Goal: Task Accomplishment & Management: Manage account settings

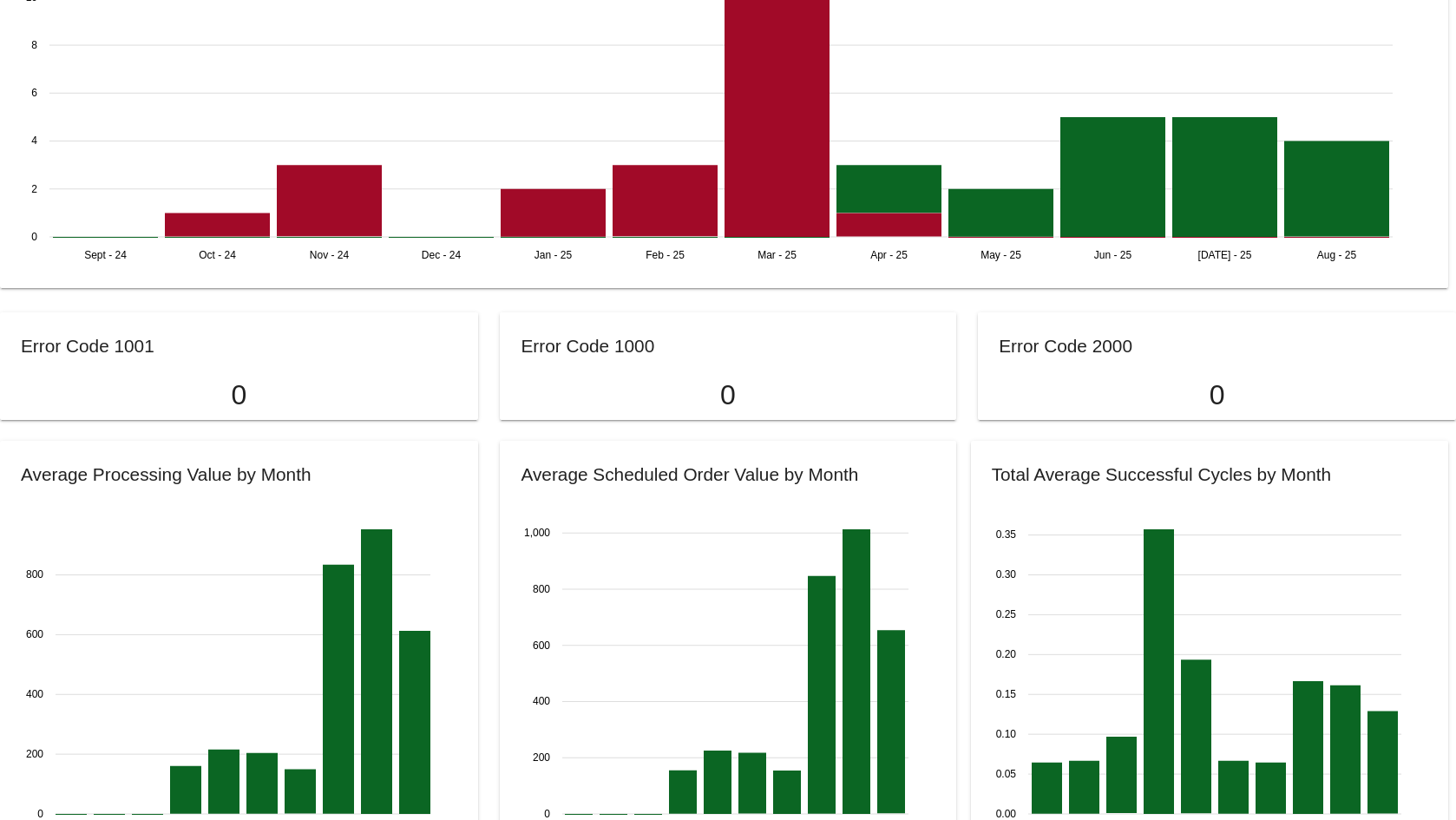
scroll to position [1302, 0]
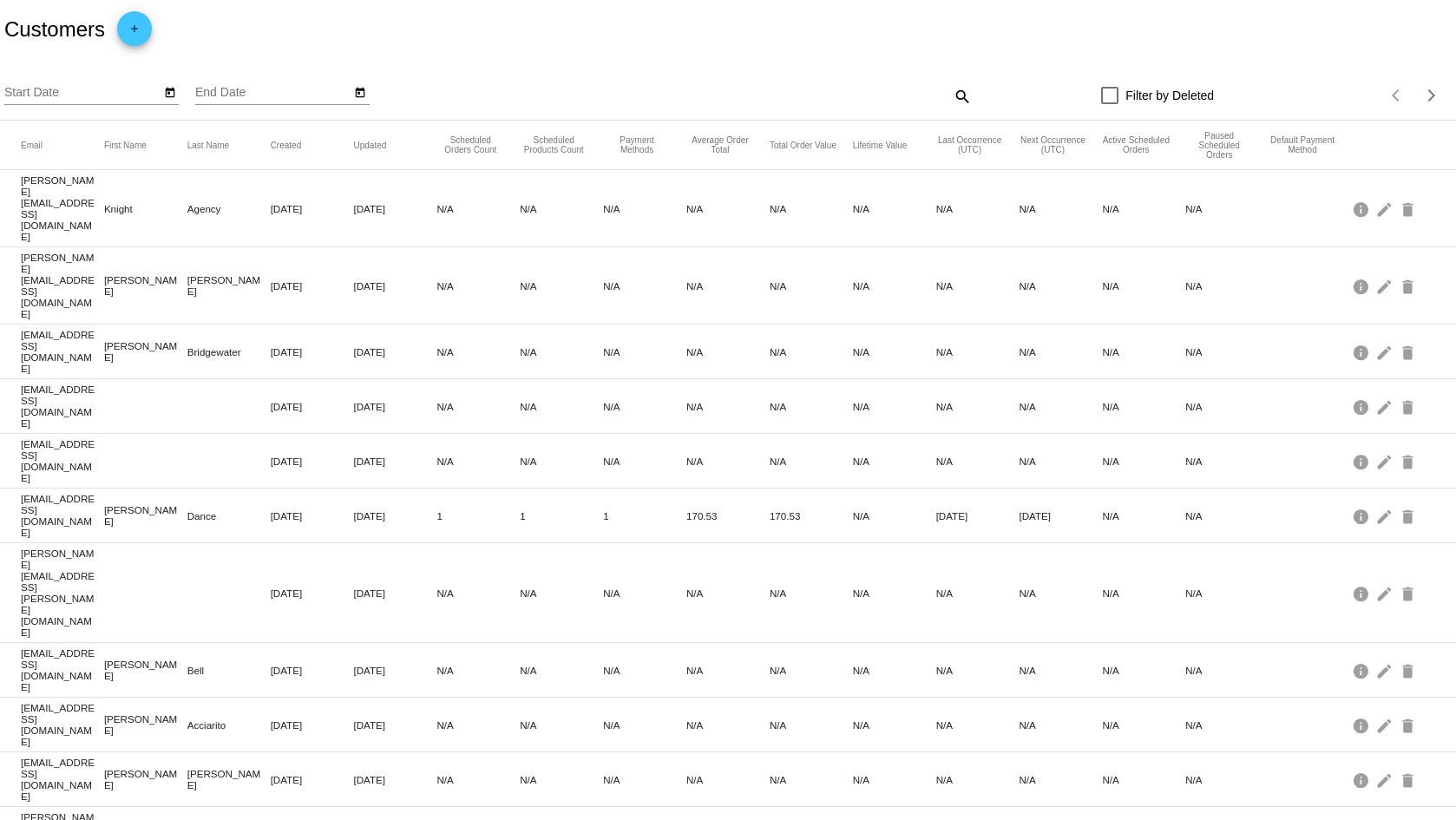
click at [950, 98] on mat-icon "search" at bounding box center [960, 95] width 21 height 27
click at [895, 98] on input "Search" at bounding box center [790, 93] width 362 height 14
type input "[PERSON_NAME]"
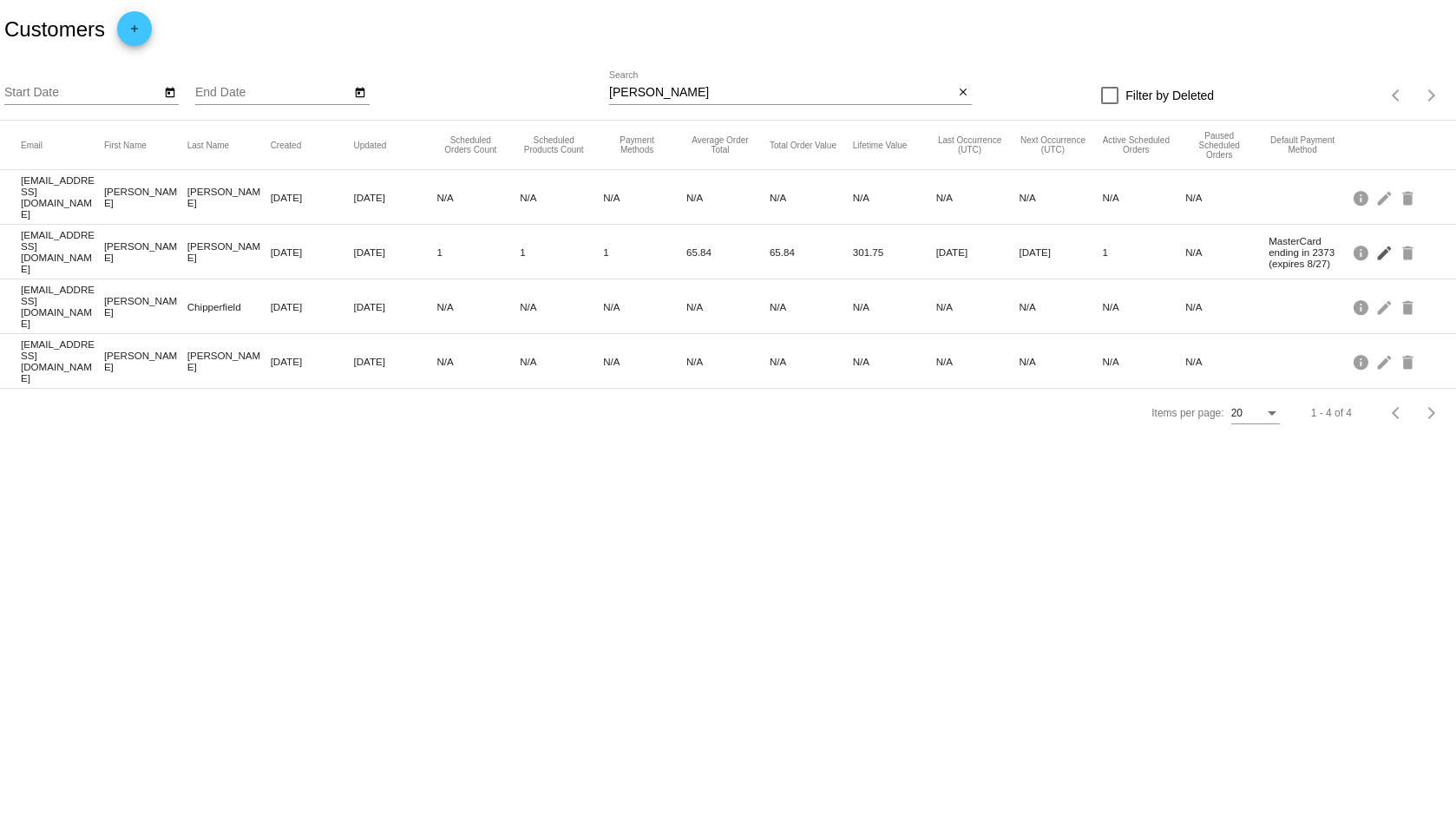
click at [1380, 241] on mat-icon "edit" at bounding box center [1385, 252] width 21 height 27
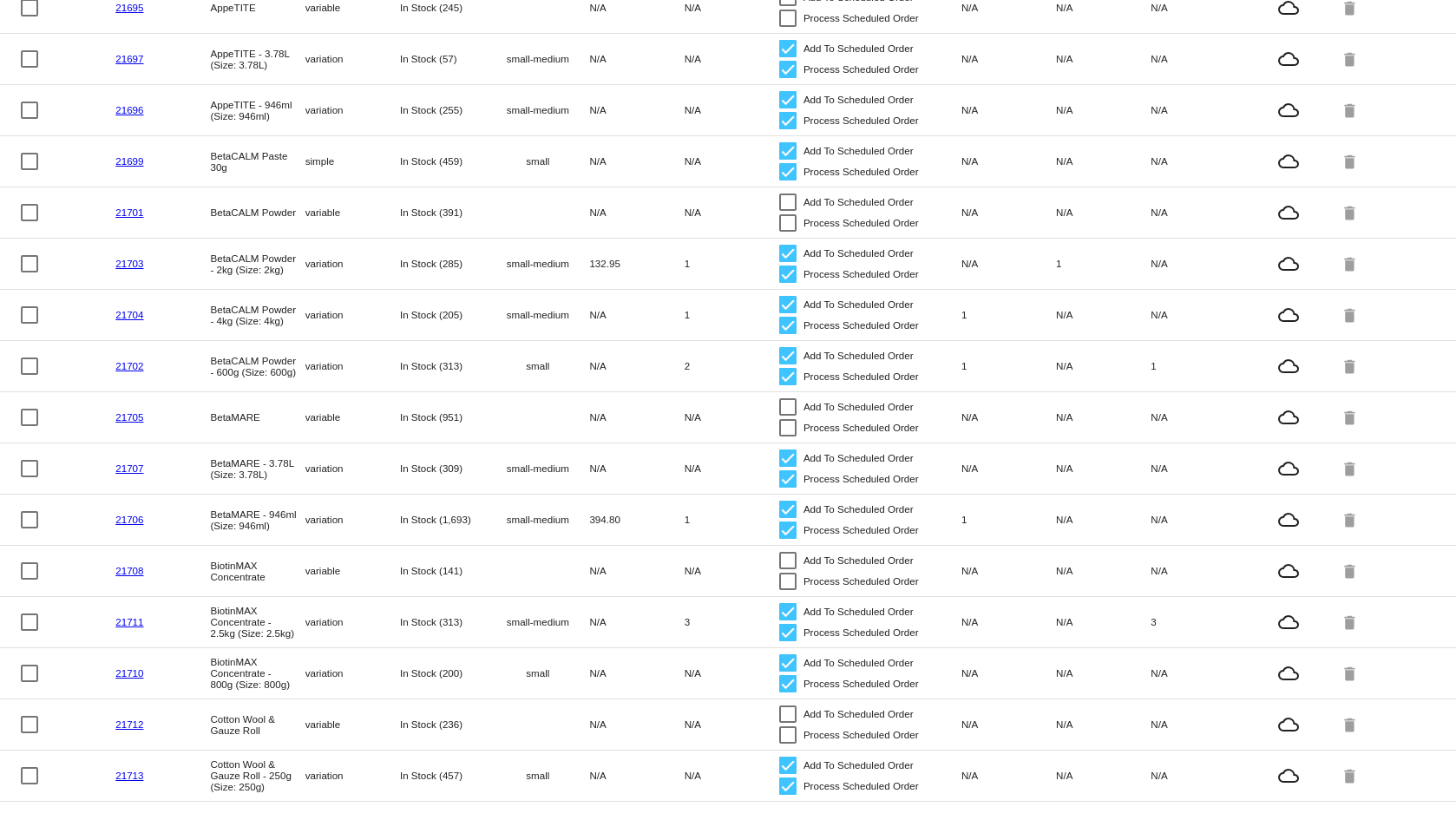
scroll to position [434, 0]
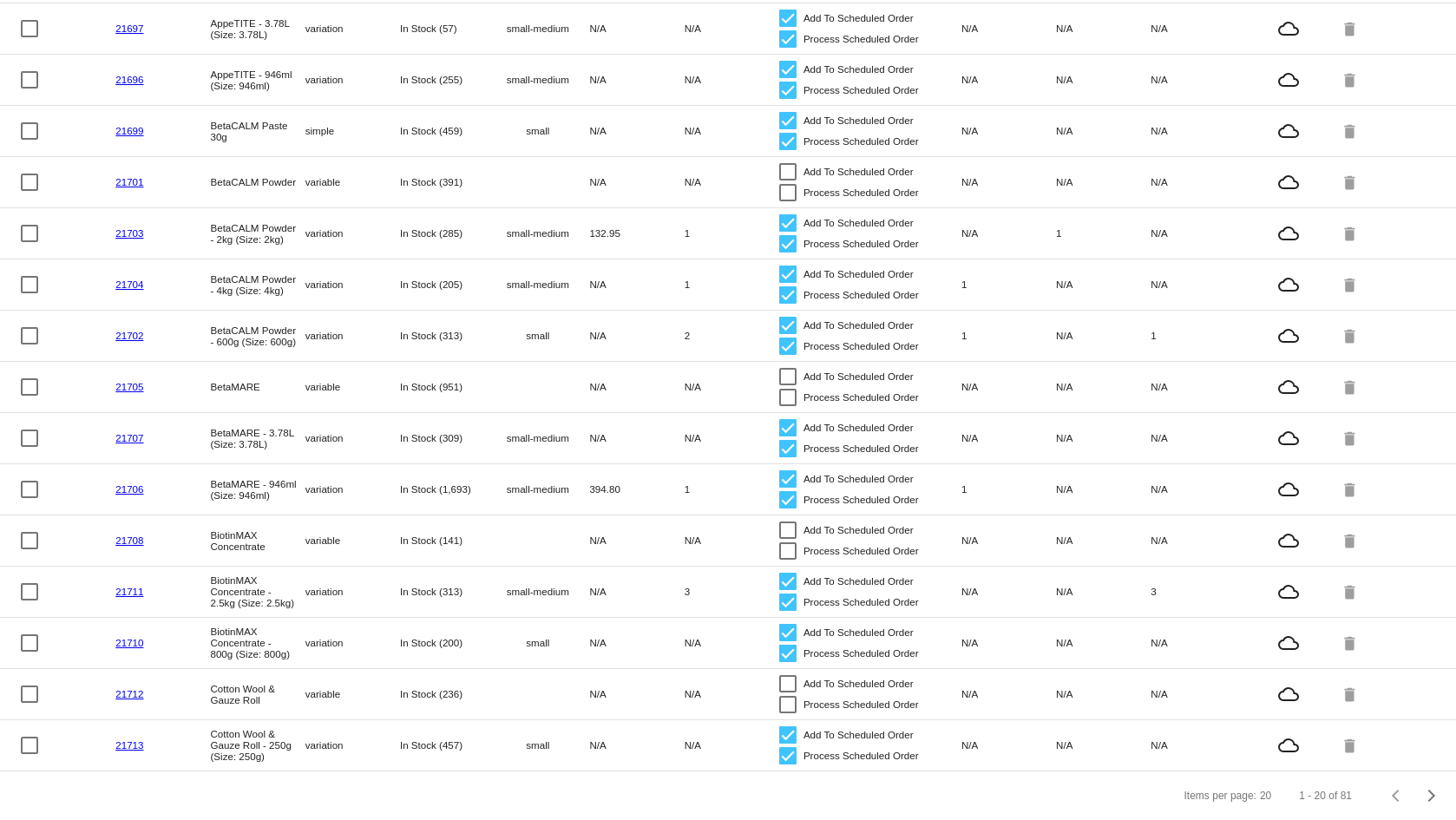
click at [371, 437] on mat-cell "variation" at bounding box center [352, 438] width 95 height 20
click at [133, 432] on link "21707" at bounding box center [130, 437] width 28 height 11
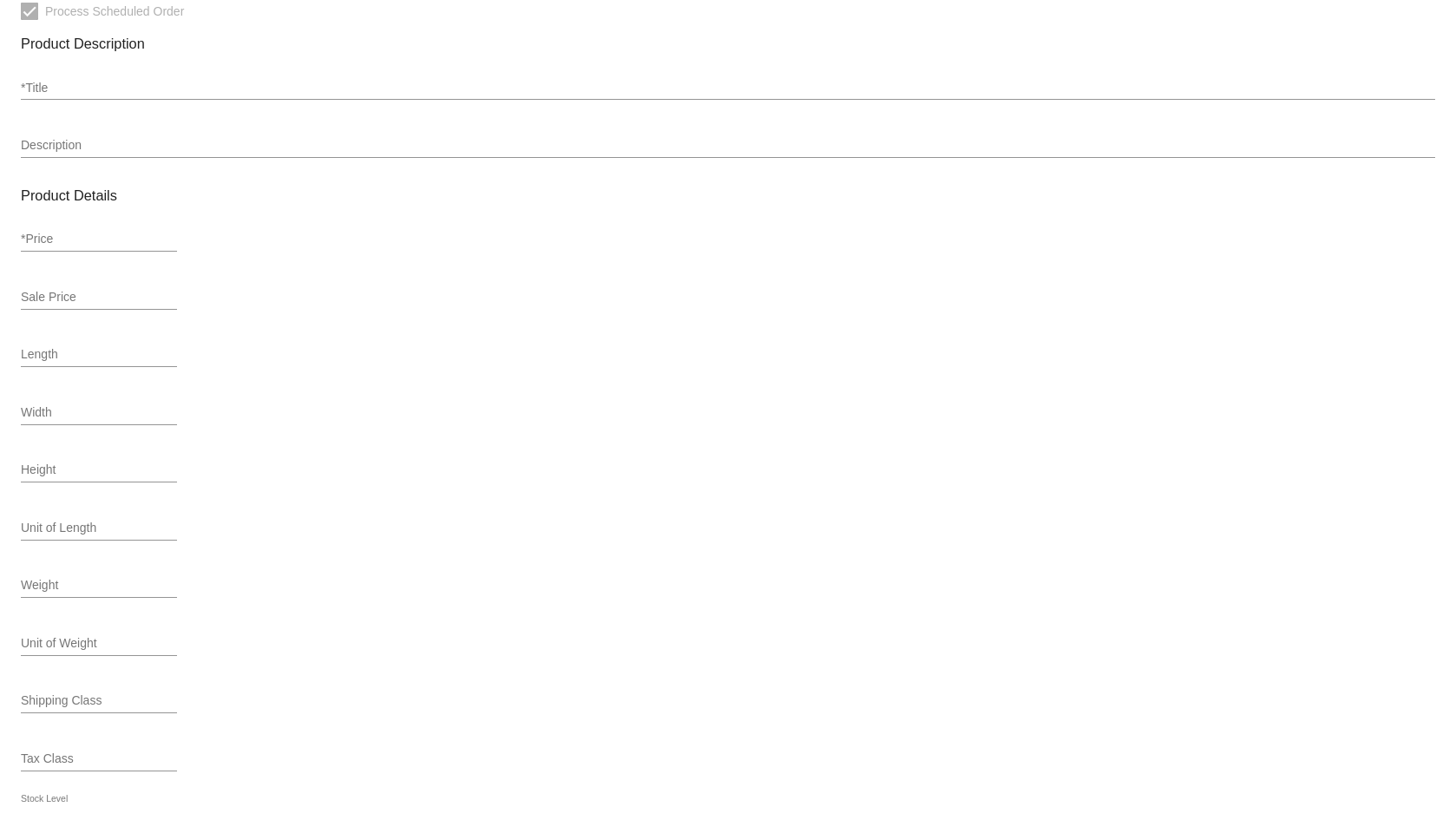
type input "variation"
type input "478711"
type input "21707"
type input "BM3.78"
type input "BetaMARE - 3.78L (Size: 3.78L)"
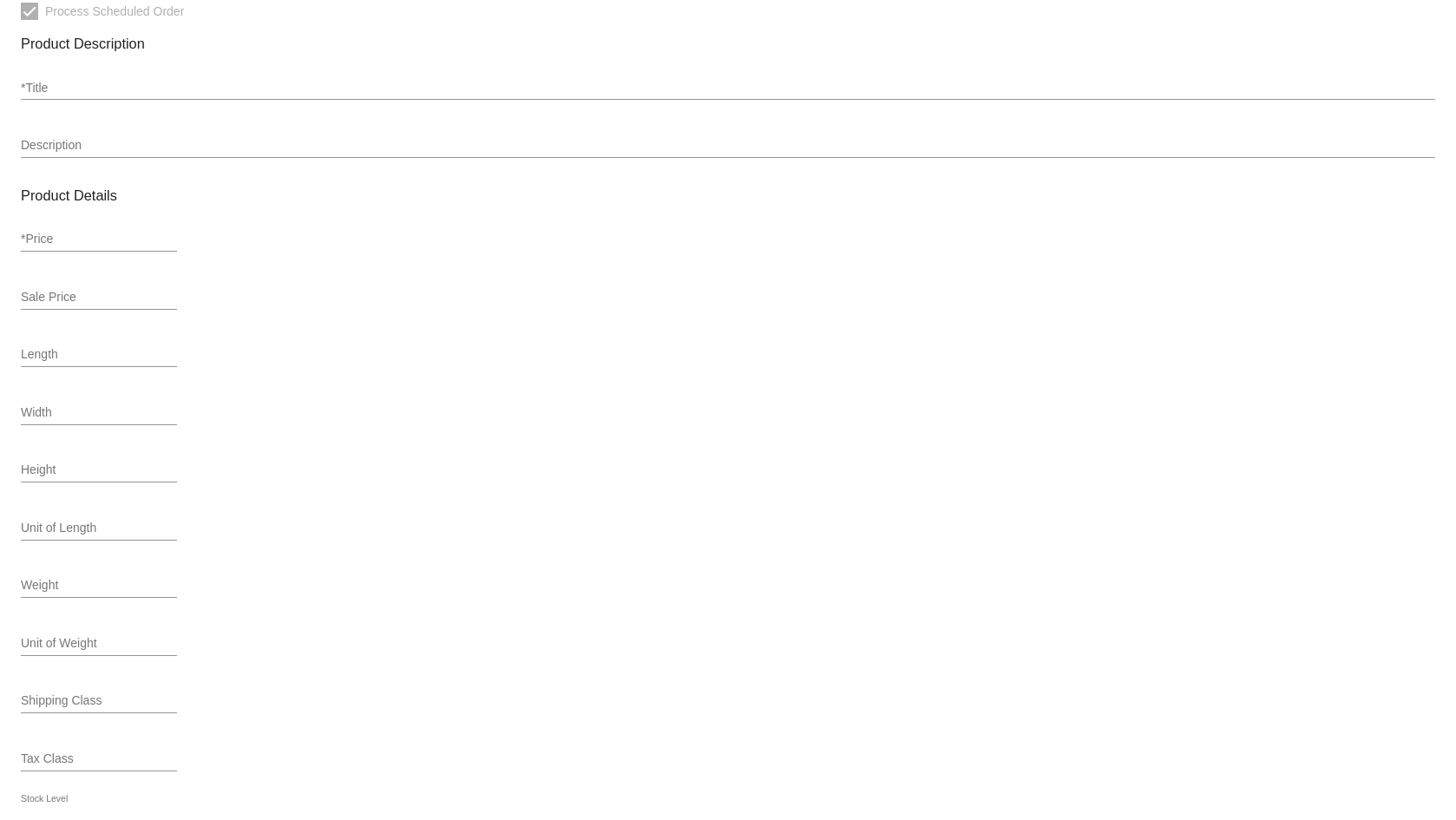
type input "199"
type input "189.05"
type input "4.35"
type input "small-medium"
type input "In Stock (309)"
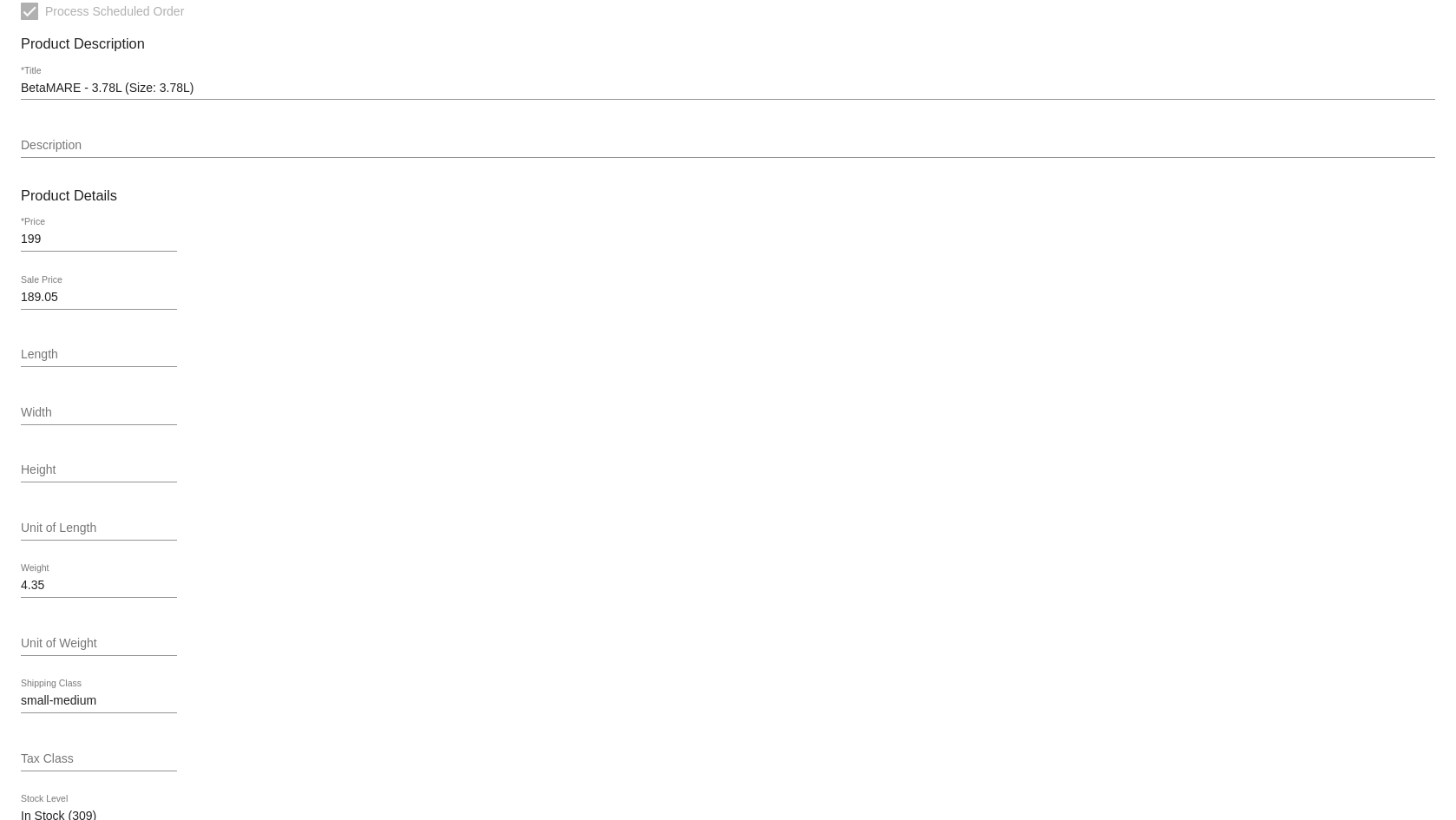
scroll to position [545, 0]
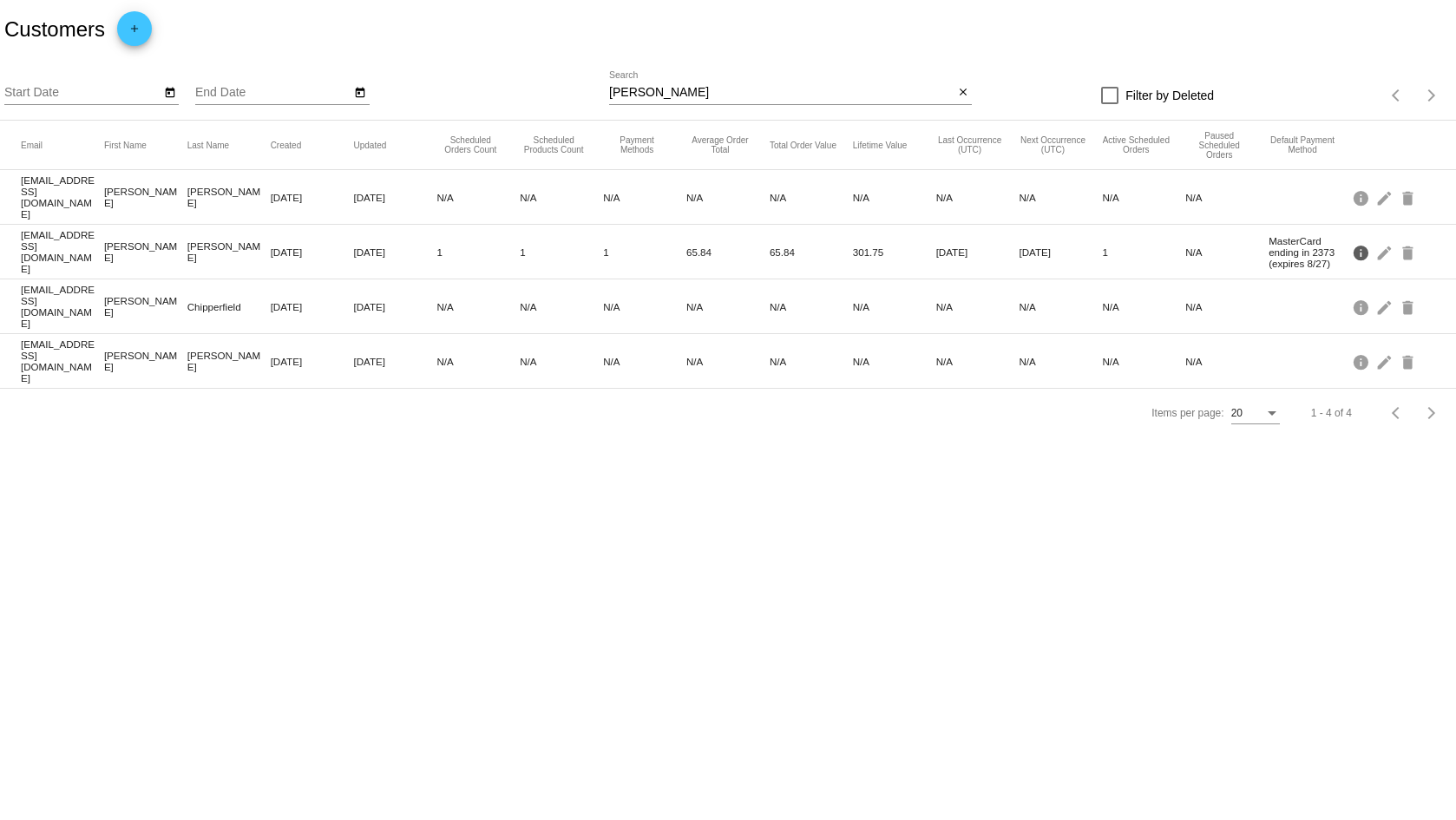
click at [1360, 244] on mat-icon "info" at bounding box center [1361, 252] width 21 height 27
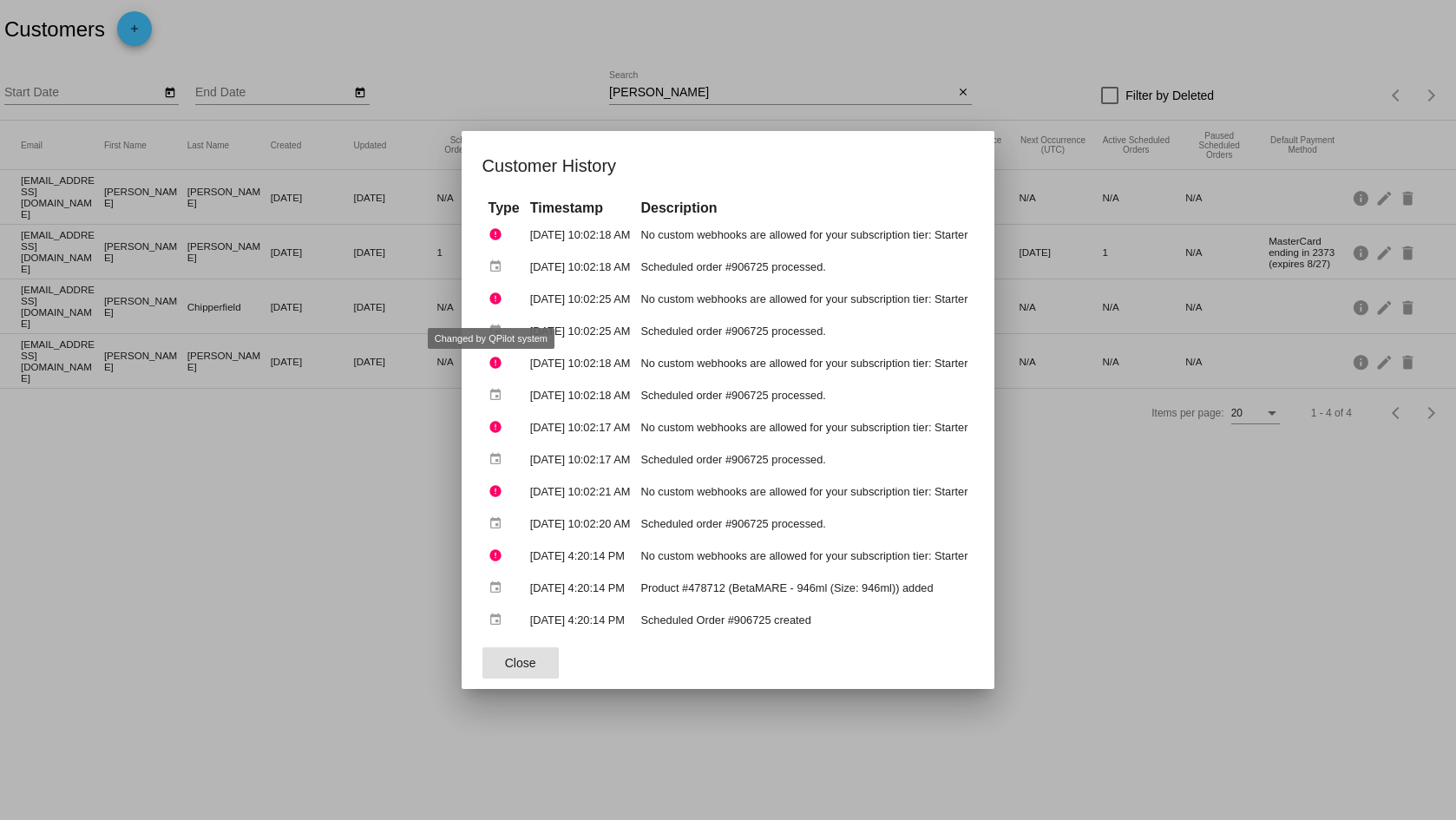
click at [309, 410] on div at bounding box center [728, 410] width 1456 height 820
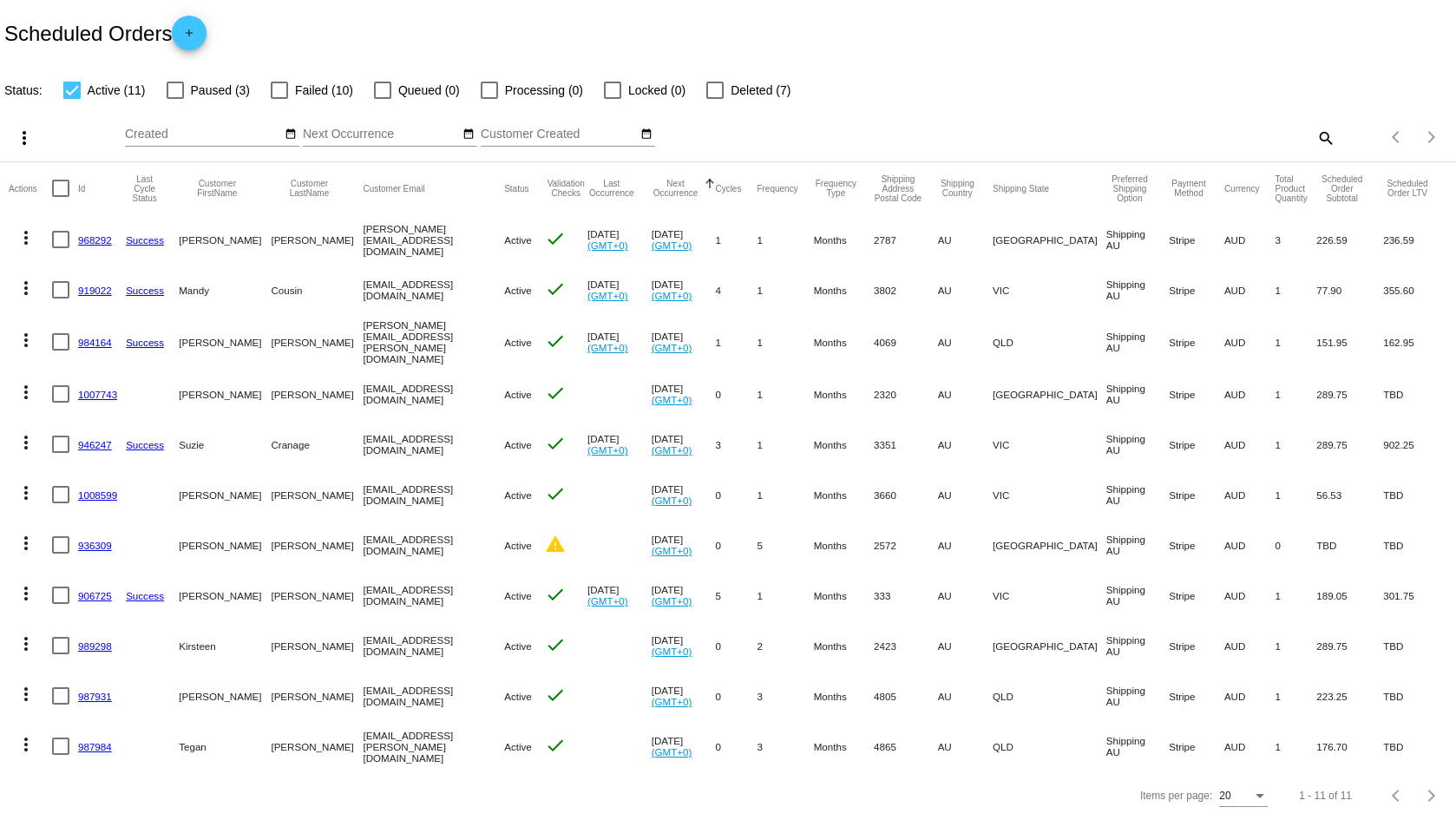
scroll to position [11, 0]
click at [96, 590] on link "906725" at bounding box center [95, 595] width 34 height 11
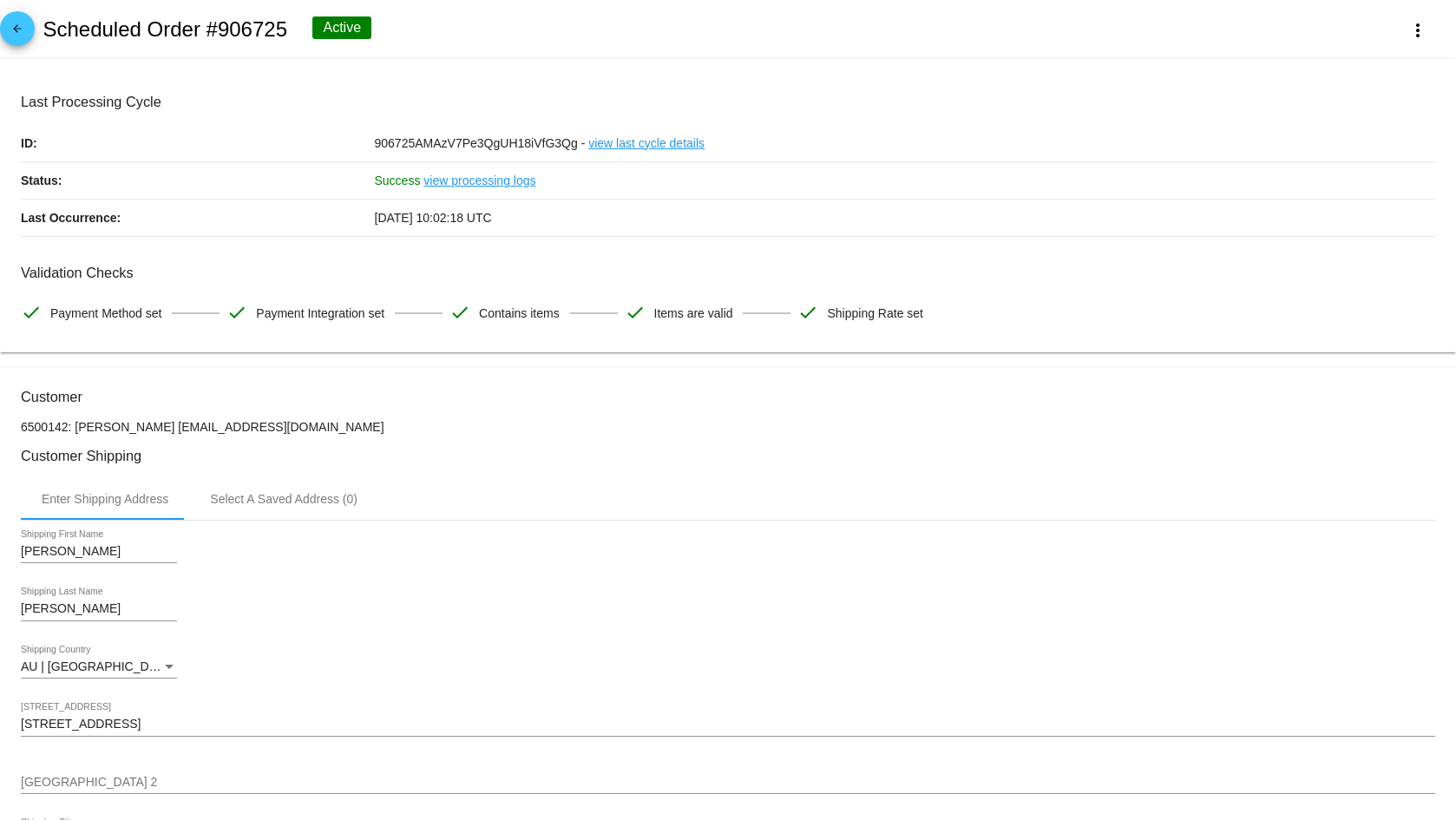
click at [499, 190] on link "view processing logs" at bounding box center [479, 180] width 112 height 37
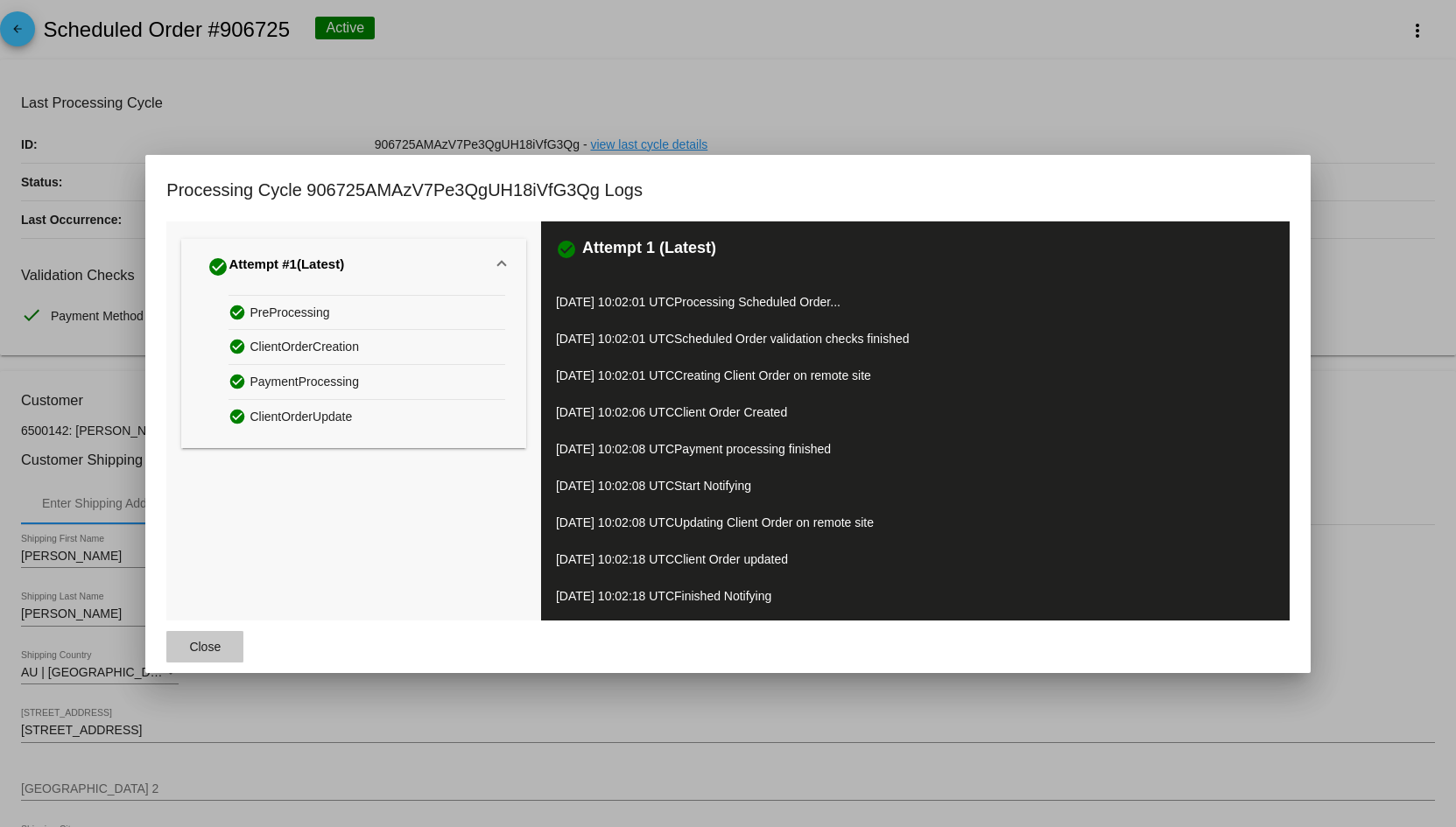
click at [195, 651] on span "Close" at bounding box center [205, 647] width 32 height 14
